Goal: Task Accomplishment & Management: Manage account settings

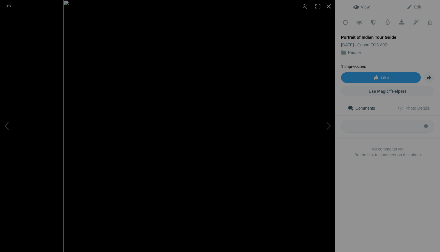
click at [330, 7] on div at bounding box center [329, 6] width 13 height 13
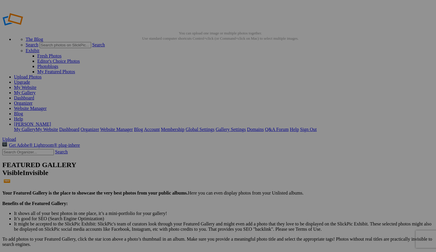
click at [179, 167] on span "Yes" at bounding box center [176, 164] width 7 height 5
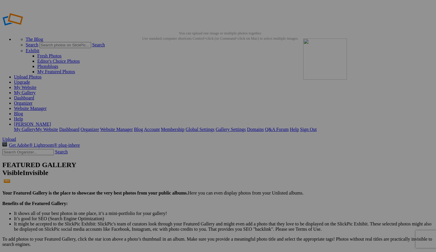
drag, startPoint x: 166, startPoint y: 83, endPoint x: 387, endPoint y: 80, distance: 221.4
drag, startPoint x: 162, startPoint y: 81, endPoint x: 325, endPoint y: 68, distance: 162.8
click at [36, 85] on link "My Website" at bounding box center [25, 87] width 22 height 5
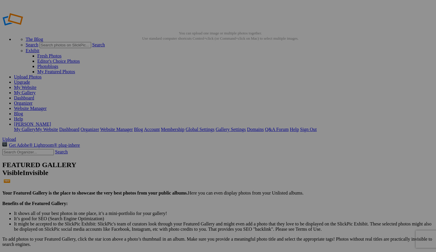
click at [179, 167] on span "Yes" at bounding box center [176, 164] width 7 height 5
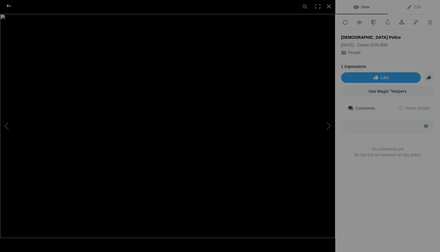
click at [11, 8] on div at bounding box center [8, 6] width 21 height 12
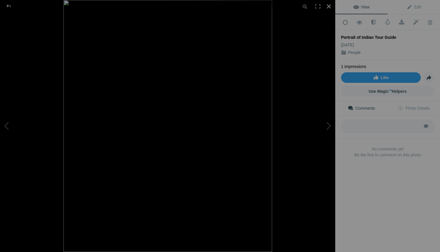
click at [330, 7] on div at bounding box center [329, 6] width 13 height 13
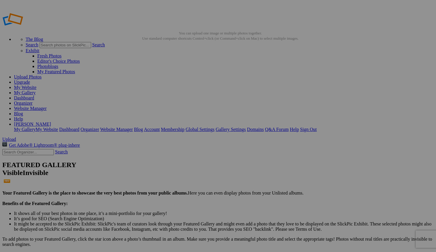
click at [179, 167] on span "Yes" at bounding box center [176, 164] width 7 height 5
drag, startPoint x: 212, startPoint y: 80, endPoint x: 320, endPoint y: 79, distance: 108.1
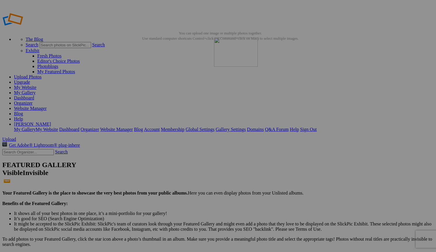
drag, startPoint x: 359, startPoint y: 83, endPoint x: 298, endPoint y: 80, distance: 61.6
drag, startPoint x: 160, startPoint y: 86, endPoint x: 269, endPoint y: 69, distance: 110.8
drag, startPoint x: 218, startPoint y: 80, endPoint x: 262, endPoint y: 72, distance: 44.1
click at [36, 85] on link "My Website" at bounding box center [25, 87] width 22 height 5
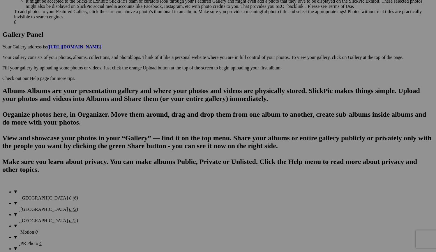
scroll to position [296, 0]
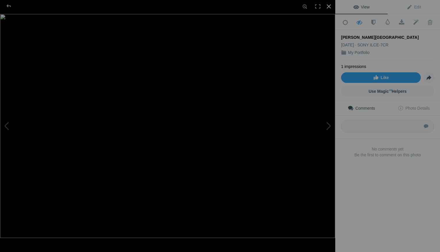
click at [329, 7] on div at bounding box center [329, 6] width 13 height 13
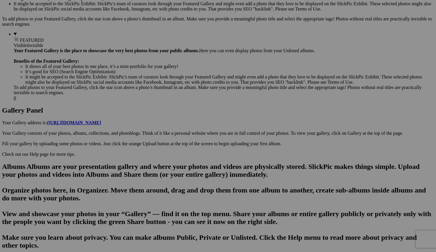
scroll to position [230, 0]
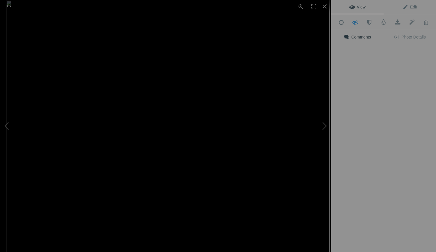
scroll to position [230, 0]
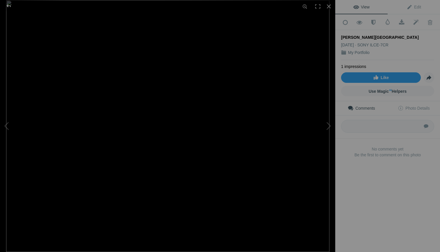
click at [10, 8] on div at bounding box center [8, 6] width 21 height 12
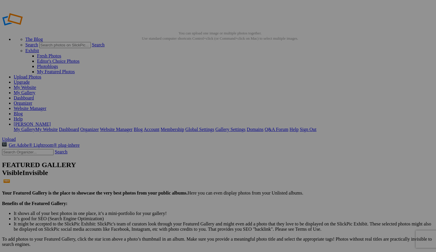
scroll to position [0, 0]
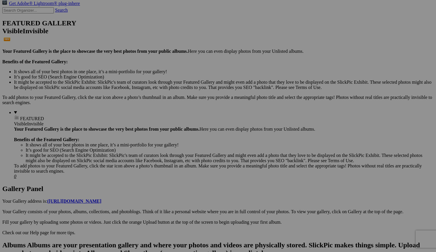
scroll to position [146, 0]
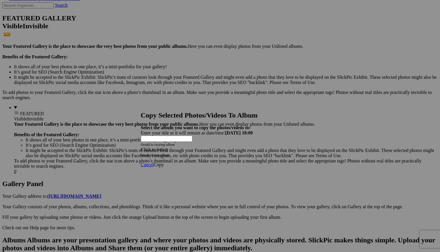
click at [168, 147] on span "Click to Select" at bounding box center [154, 149] width 27 height 5
click at [168, 172] on link "Home Page" at bounding box center [177, 169] width 22 height 5
click at [164, 162] on span "Copy" at bounding box center [159, 164] width 10 height 5
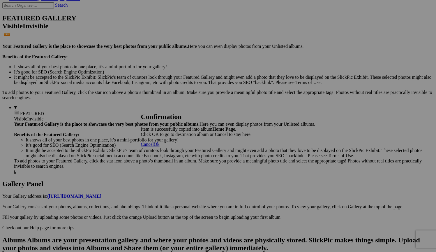
click at [160, 146] on span "Ok" at bounding box center [157, 144] width 6 height 5
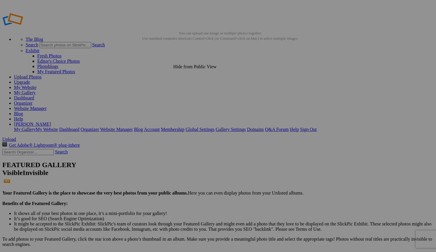
click at [165, 153] on span "OK" at bounding box center [161, 153] width 7 height 5
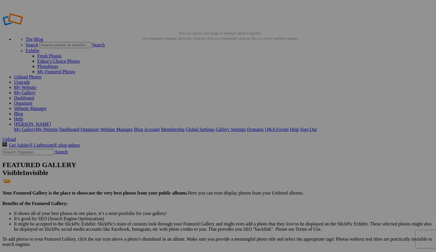
click at [36, 85] on link "My Website" at bounding box center [25, 87] width 22 height 5
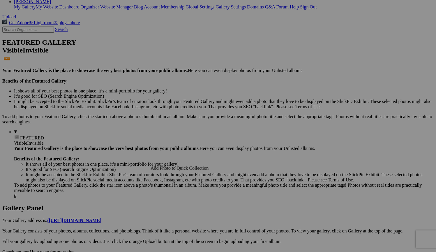
scroll to position [122, 0]
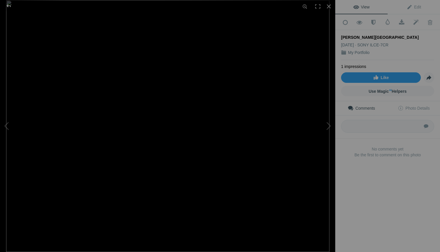
click at [9, 6] on div at bounding box center [8, 6] width 21 height 12
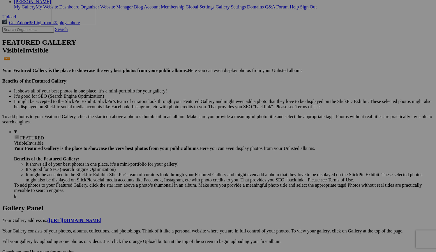
drag, startPoint x: 105, startPoint y: 187, endPoint x: 135, endPoint y: 41, distance: 149.1
drag, startPoint x: 170, startPoint y: 41, endPoint x: 132, endPoint y: 165, distance: 129.4
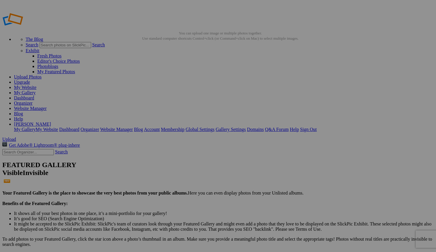
scroll to position [0, 0]
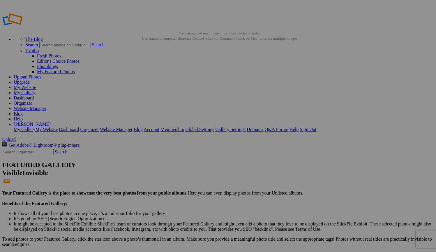
scroll to position [0, 0]
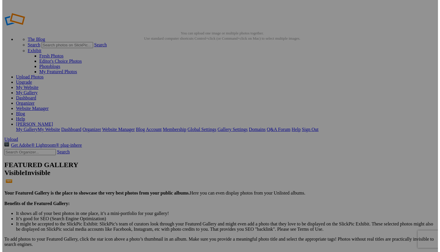
scroll to position [0, 0]
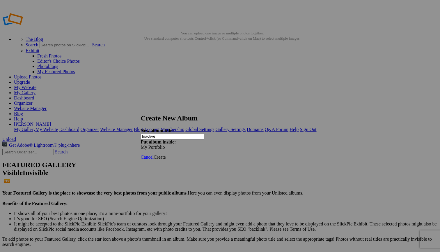
type input "Inactive"
click at [166, 154] on span "Create" at bounding box center [160, 156] width 12 height 5
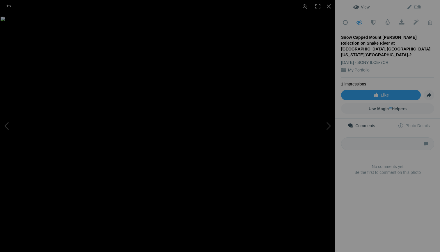
click at [211, 158] on img at bounding box center [167, 126] width 335 height 220
click at [328, 8] on div at bounding box center [329, 6] width 13 height 13
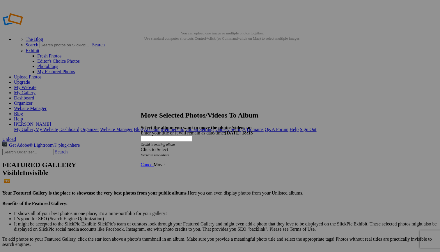
click at [141, 147] on span at bounding box center [141, 149] width 0 height 5
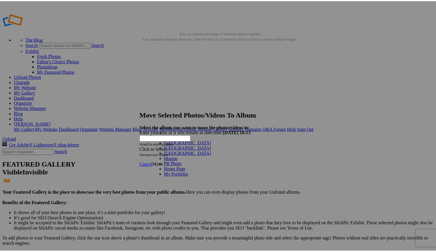
scroll to position [11, 0]
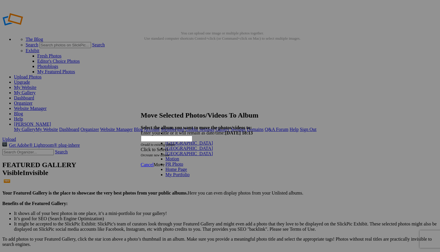
click at [190, 177] on span at bounding box center [190, 174] width 0 height 5
click at [177, 182] on link "Inactive" at bounding box center [184, 184] width 15 height 5
click at [165, 162] on span "Move" at bounding box center [159, 164] width 11 height 5
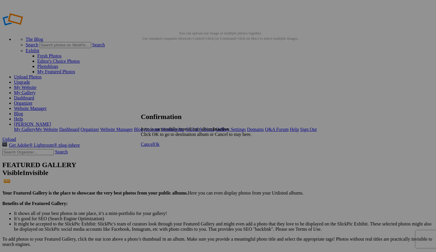
click at [160, 146] on span "Ok" at bounding box center [157, 144] width 6 height 5
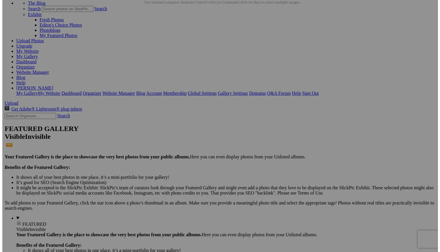
scroll to position [38, 0]
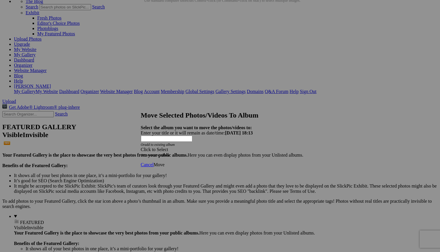
click at [141, 147] on span at bounding box center [141, 149] width 0 height 5
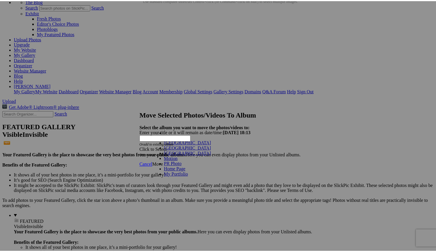
scroll to position [11, 0]
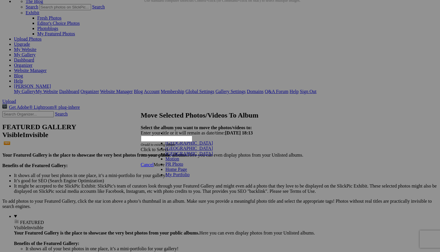
click at [190, 177] on span at bounding box center [190, 174] width 0 height 5
click at [192, 182] on link "Inactive" at bounding box center [184, 184] width 15 height 5
click at [165, 162] on span "Move" at bounding box center [159, 164] width 11 height 5
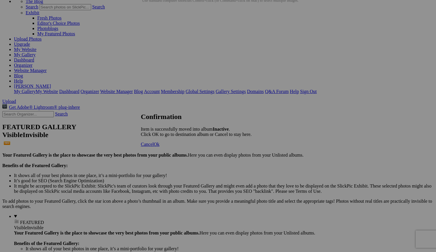
click at [160, 146] on span "Ok" at bounding box center [157, 144] width 6 height 5
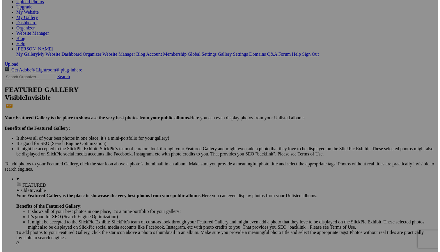
scroll to position [84, 0]
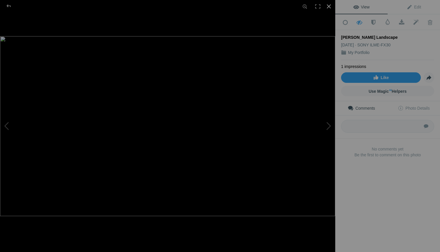
click at [330, 6] on div at bounding box center [329, 6] width 13 height 13
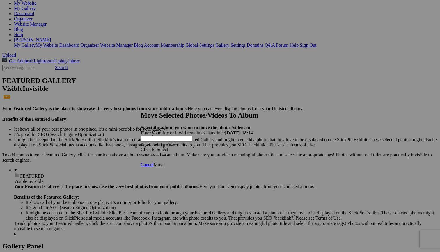
click at [141, 147] on span at bounding box center [141, 149] width 0 height 5
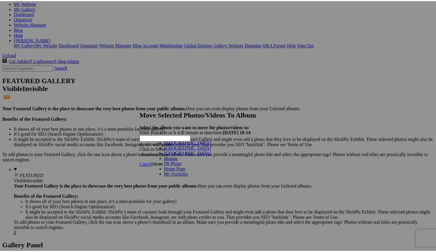
scroll to position [11, 0]
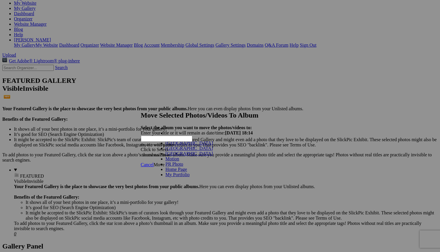
click at [190, 177] on link "My Portfolio" at bounding box center [178, 174] width 24 height 5
click at [192, 182] on link "Inactive" at bounding box center [184, 184] width 15 height 5
click at [165, 162] on span "Move" at bounding box center [159, 164] width 11 height 5
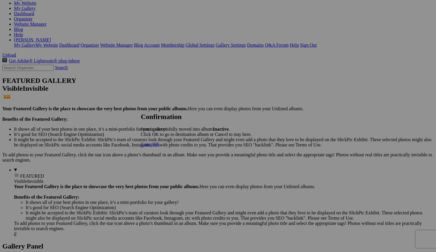
click at [160, 146] on span "Ok" at bounding box center [157, 144] width 6 height 5
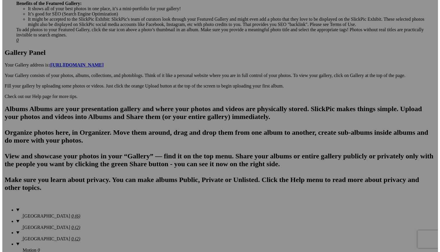
scroll to position [277, 0]
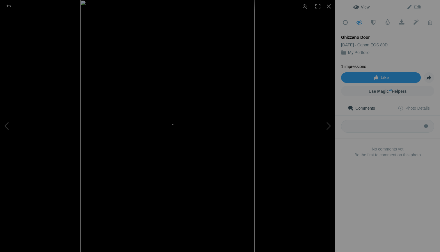
click at [117, 187] on img at bounding box center [167, 126] width 174 height 252
click at [117, 187] on img at bounding box center [242, 17] width 485 height 700
click at [329, 7] on div at bounding box center [329, 6] width 13 height 13
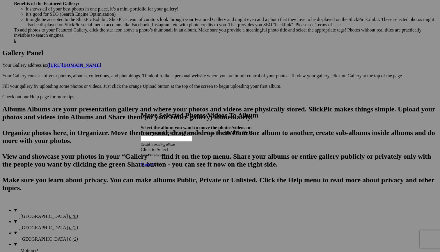
click at [141, 147] on span at bounding box center [141, 149] width 0 height 5
click at [190, 177] on link "My Portfolio" at bounding box center [178, 174] width 24 height 5
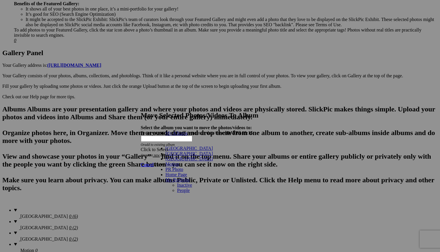
click at [192, 182] on link "Inactive" at bounding box center [184, 184] width 15 height 5
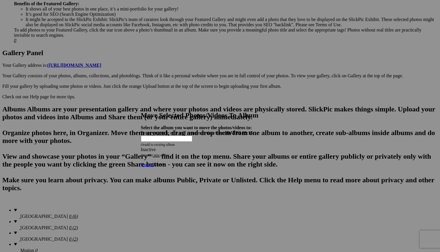
click at [165, 162] on span "Move" at bounding box center [159, 164] width 11 height 5
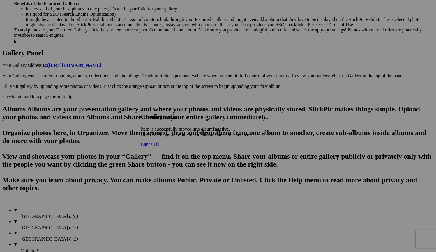
click at [154, 146] on span "Cancel" at bounding box center [147, 144] width 13 height 5
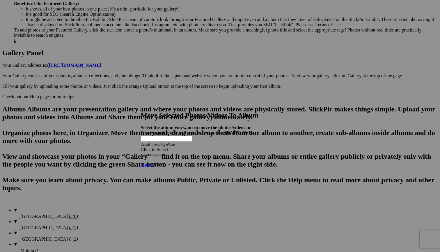
click at [141, 147] on span at bounding box center [141, 149] width 0 height 5
click at [190, 177] on span at bounding box center [190, 174] width 0 height 5
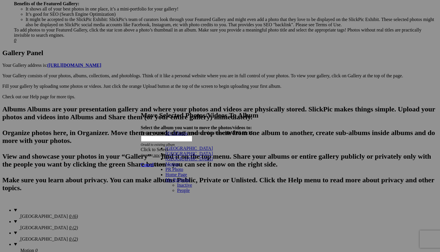
click at [192, 182] on link "Inactive" at bounding box center [184, 184] width 15 height 5
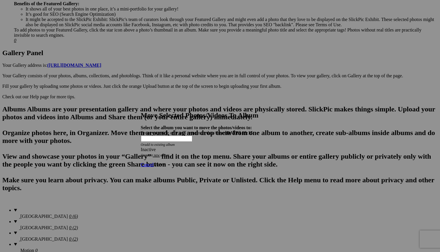
click at [165, 162] on span "Move" at bounding box center [159, 164] width 11 height 5
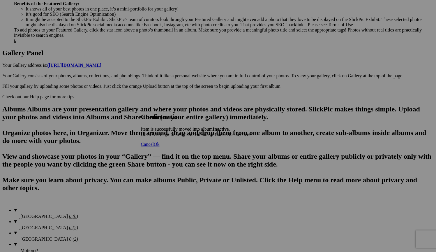
click at [154, 146] on span "Cancel" at bounding box center [147, 144] width 13 height 5
drag, startPoint x: 118, startPoint y: 193, endPoint x: 100, endPoint y: 173, distance: 27.2
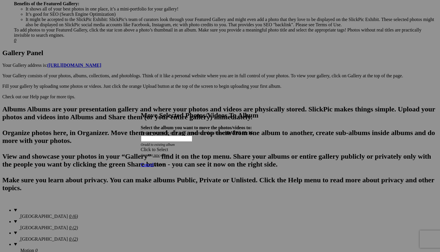
click at [238, 147] on div "Click to Select" at bounding box center [218, 149] width 154 height 5
click at [190, 177] on link "My Portfolio" at bounding box center [178, 174] width 24 height 5
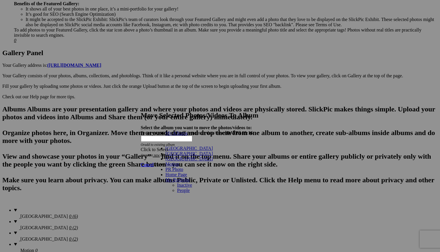
click at [192, 182] on link "Inactive" at bounding box center [184, 184] width 15 height 5
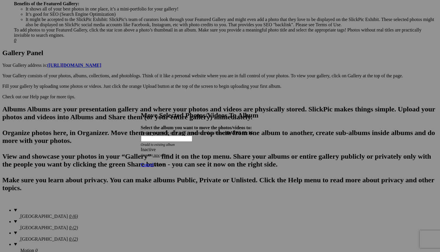
click at [165, 162] on span "Move" at bounding box center [159, 164] width 11 height 5
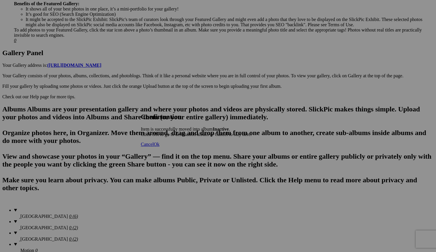
click at [154, 146] on span "Cancel" at bounding box center [147, 144] width 13 height 5
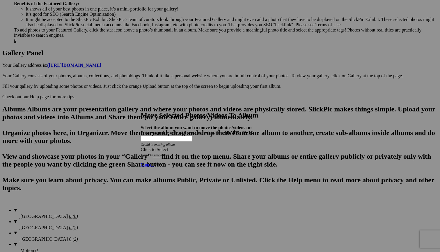
click at [141, 147] on span at bounding box center [141, 149] width 0 height 5
click at [190, 177] on link "My Portfolio" at bounding box center [178, 174] width 24 height 5
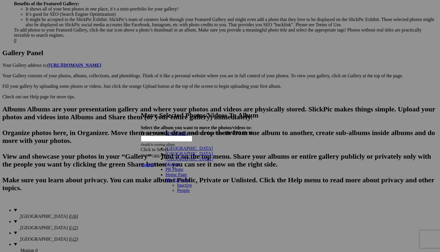
click at [192, 182] on link "Inactive" at bounding box center [184, 184] width 15 height 5
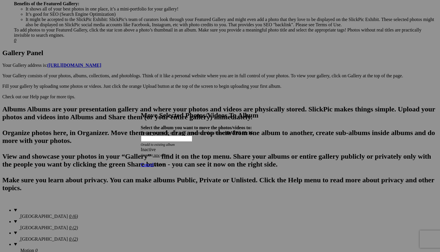
click at [165, 162] on span "Move" at bounding box center [159, 164] width 11 height 5
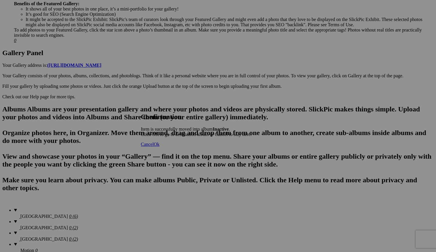
click at [154, 146] on span "Cancel" at bounding box center [147, 144] width 13 height 5
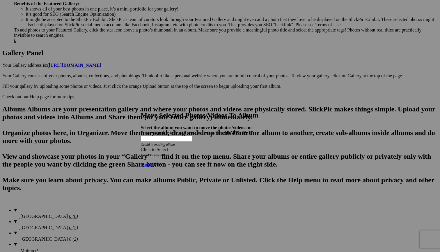
click at [234, 147] on div "Click to Select" at bounding box center [218, 149] width 154 height 5
click at [190, 177] on link "My Portfolio" at bounding box center [178, 174] width 24 height 5
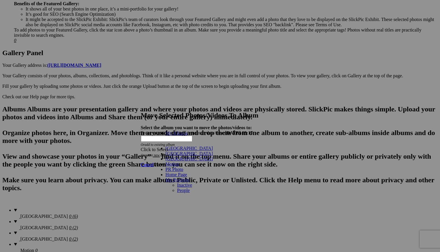
click at [192, 182] on link "Inactive" at bounding box center [184, 184] width 15 height 5
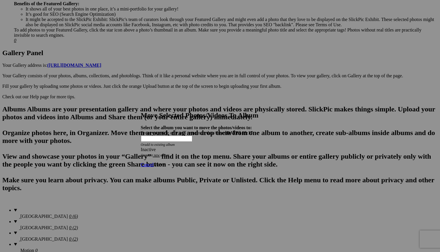
click at [165, 162] on span "Move" at bounding box center [159, 164] width 11 height 5
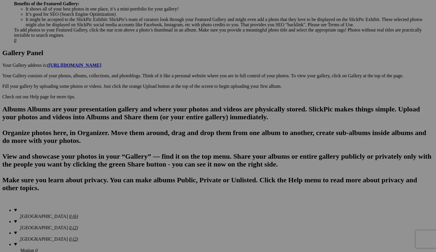
scroll to position [203, 0]
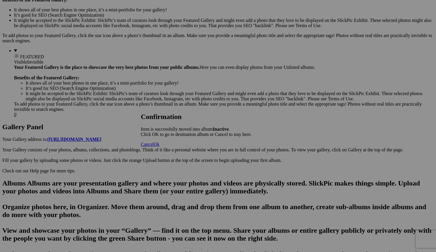
click at [160, 146] on span "Ok" at bounding box center [157, 144] width 6 height 5
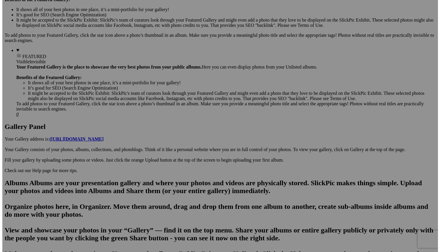
scroll to position [203, 0]
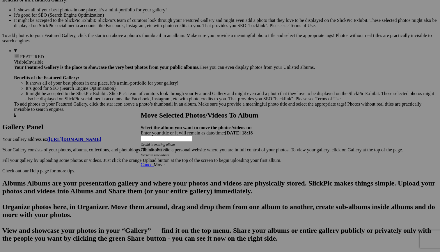
click at [141, 147] on span at bounding box center [141, 149] width 0 height 5
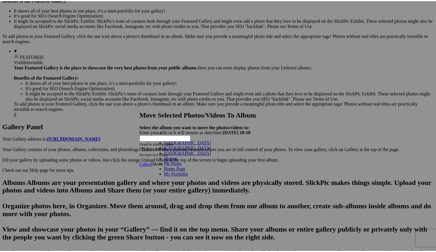
scroll to position [11, 0]
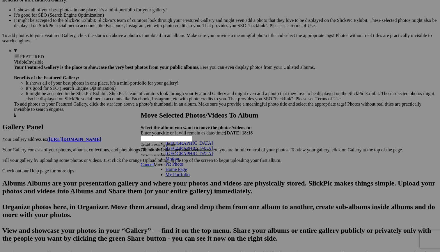
click at [190, 177] on link "My Portfolio" at bounding box center [178, 174] width 24 height 5
click at [192, 182] on link "Inactive" at bounding box center [184, 184] width 15 height 5
click at [165, 162] on span "Move" at bounding box center [159, 164] width 11 height 5
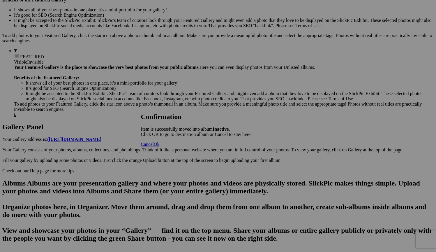
click at [154, 146] on span "Cancel" at bounding box center [147, 144] width 13 height 5
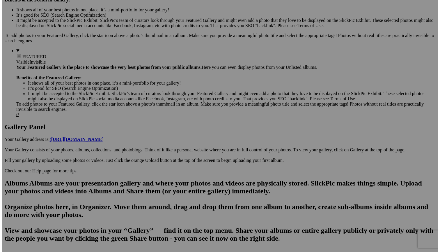
scroll to position [202, 0]
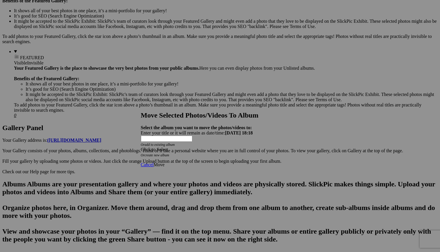
click at [254, 147] on div "Click to Select" at bounding box center [218, 149] width 154 height 5
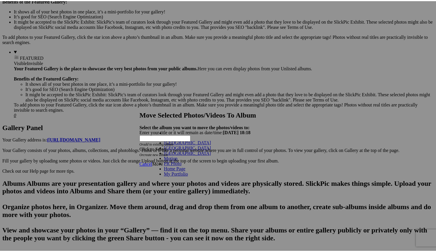
scroll to position [11, 0]
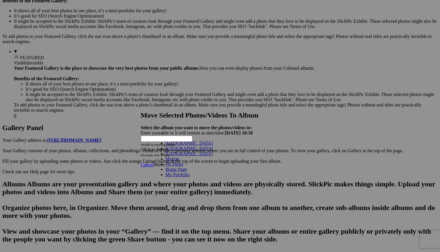
click at [190, 177] on link "My Portfolio" at bounding box center [178, 174] width 24 height 5
click at [192, 182] on link "Inactive" at bounding box center [184, 184] width 15 height 5
click at [165, 162] on span "Move" at bounding box center [159, 164] width 11 height 5
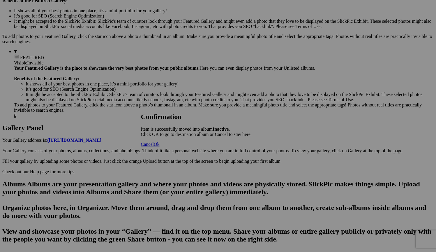
click at [154, 146] on span "Cancel" at bounding box center [147, 144] width 13 height 5
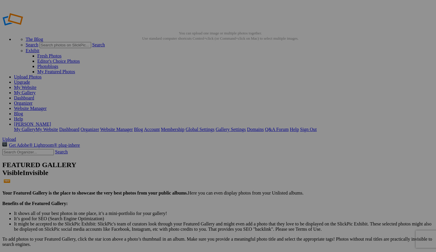
scroll to position [0, 0]
drag, startPoint x: 163, startPoint y: 160, endPoint x: 276, endPoint y: 151, distance: 112.8
drag, startPoint x: 378, startPoint y: 145, endPoint x: 248, endPoint y: 147, distance: 129.9
click at [46, 106] on link "Website Manager" at bounding box center [30, 108] width 33 height 5
